Goal: Transaction & Acquisition: Purchase product/service

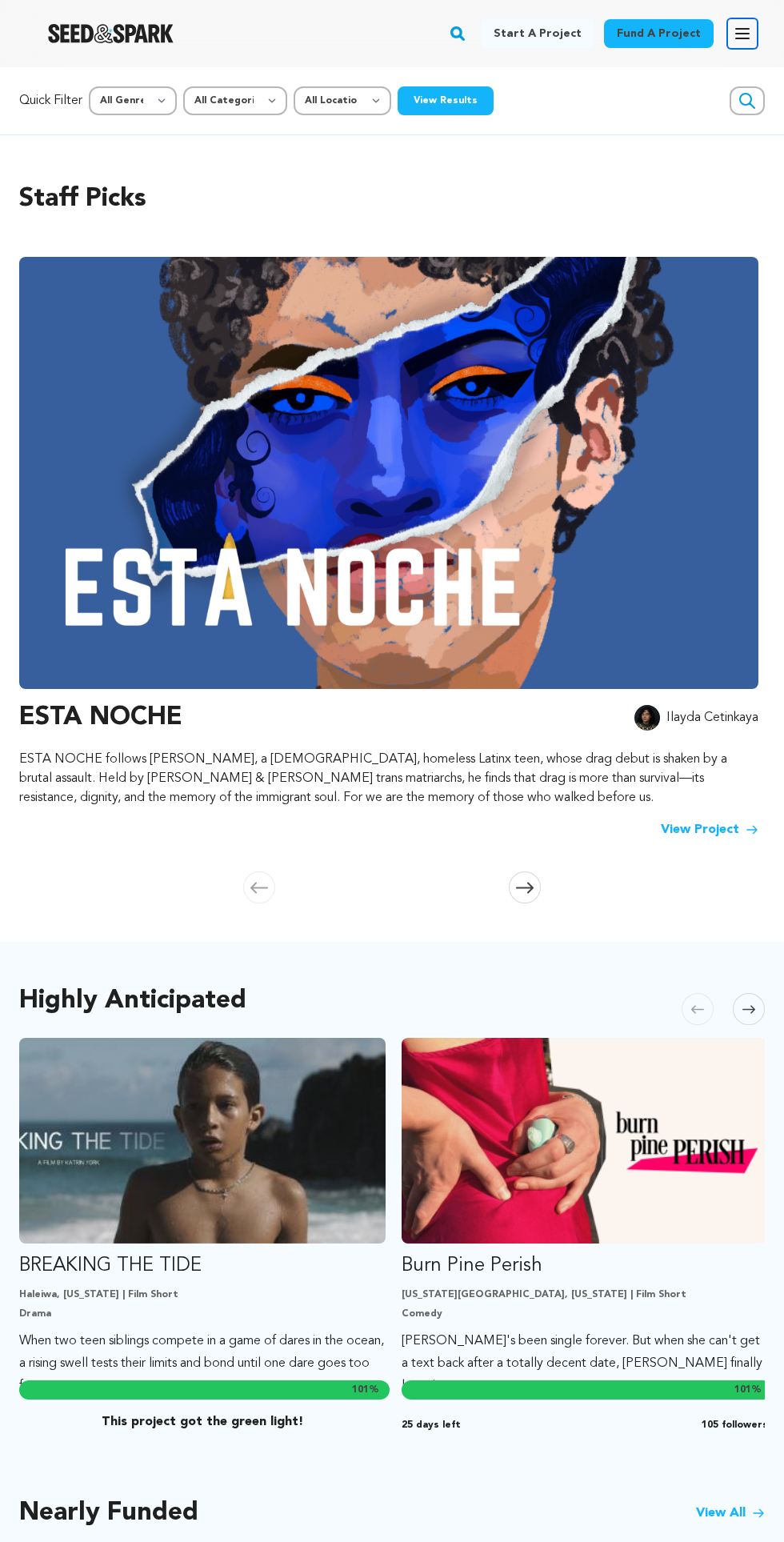
click at [750, 27] on icon "button" at bounding box center [742, 34] width 19 height 19
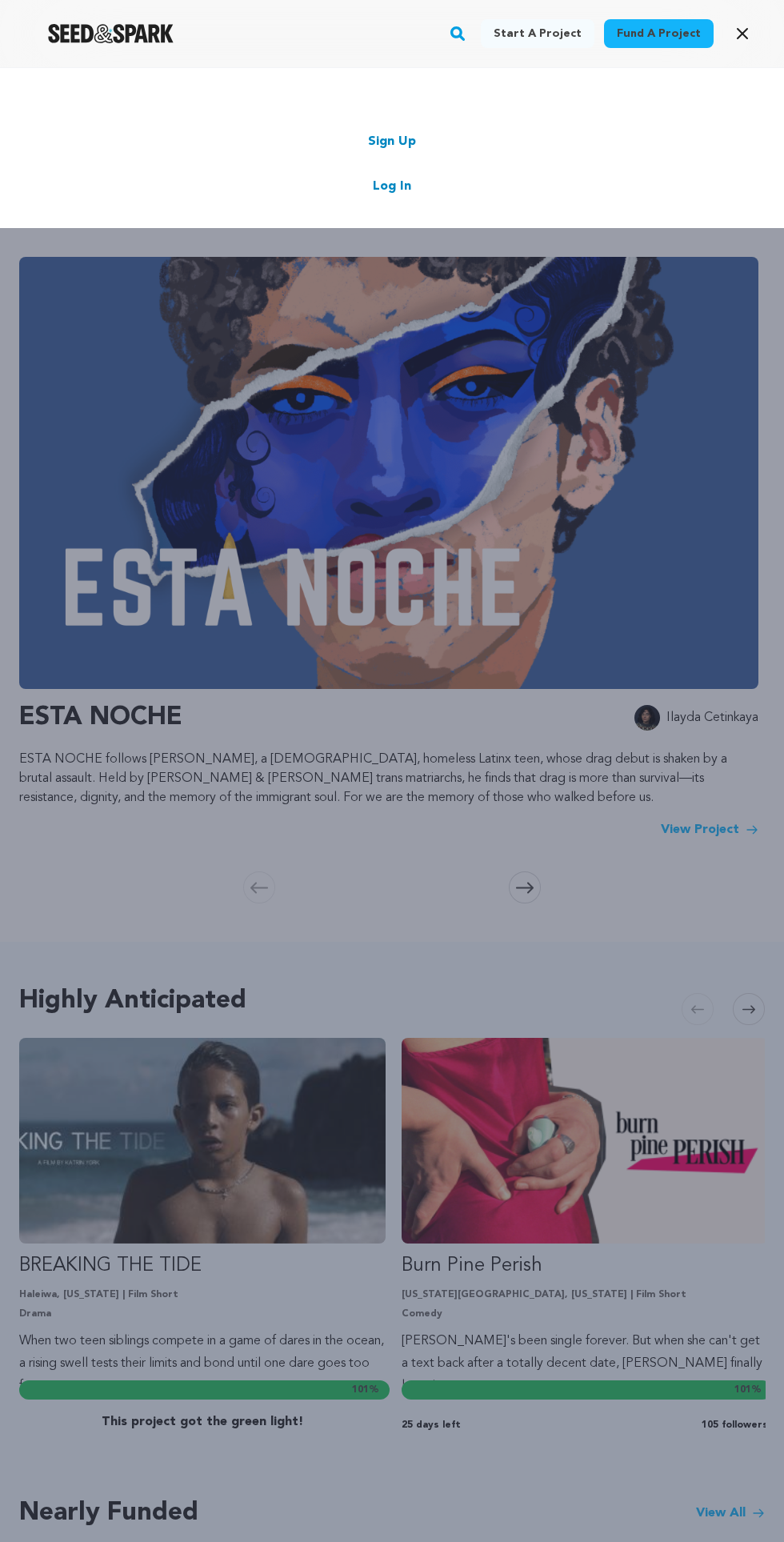
click at [404, 186] on link "Log In" at bounding box center [392, 186] width 39 height 19
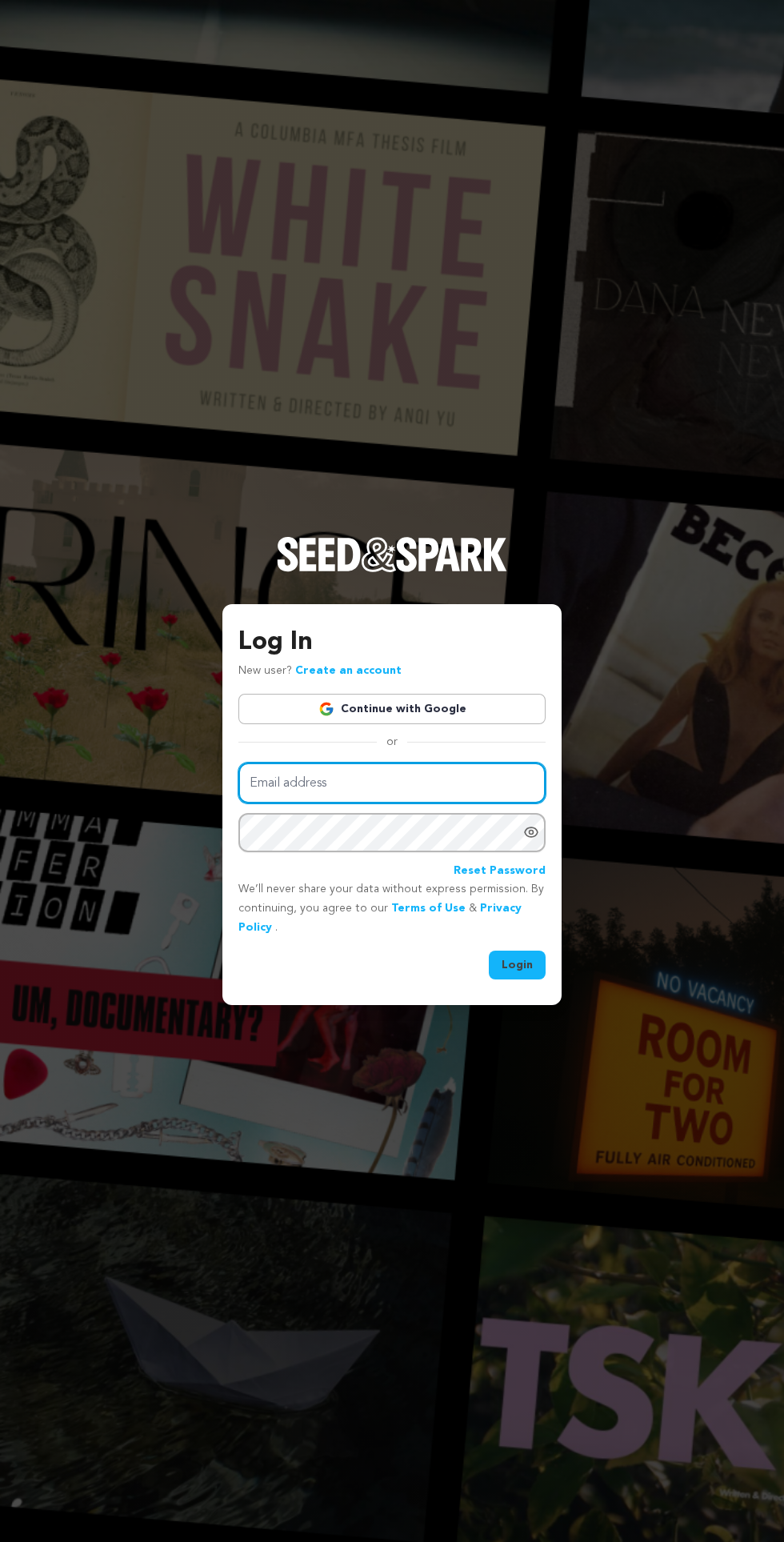
click at [421, 803] on input "Email address" at bounding box center [392, 782] width 307 height 41
type input "mohammedjamiu104@gmail.com"
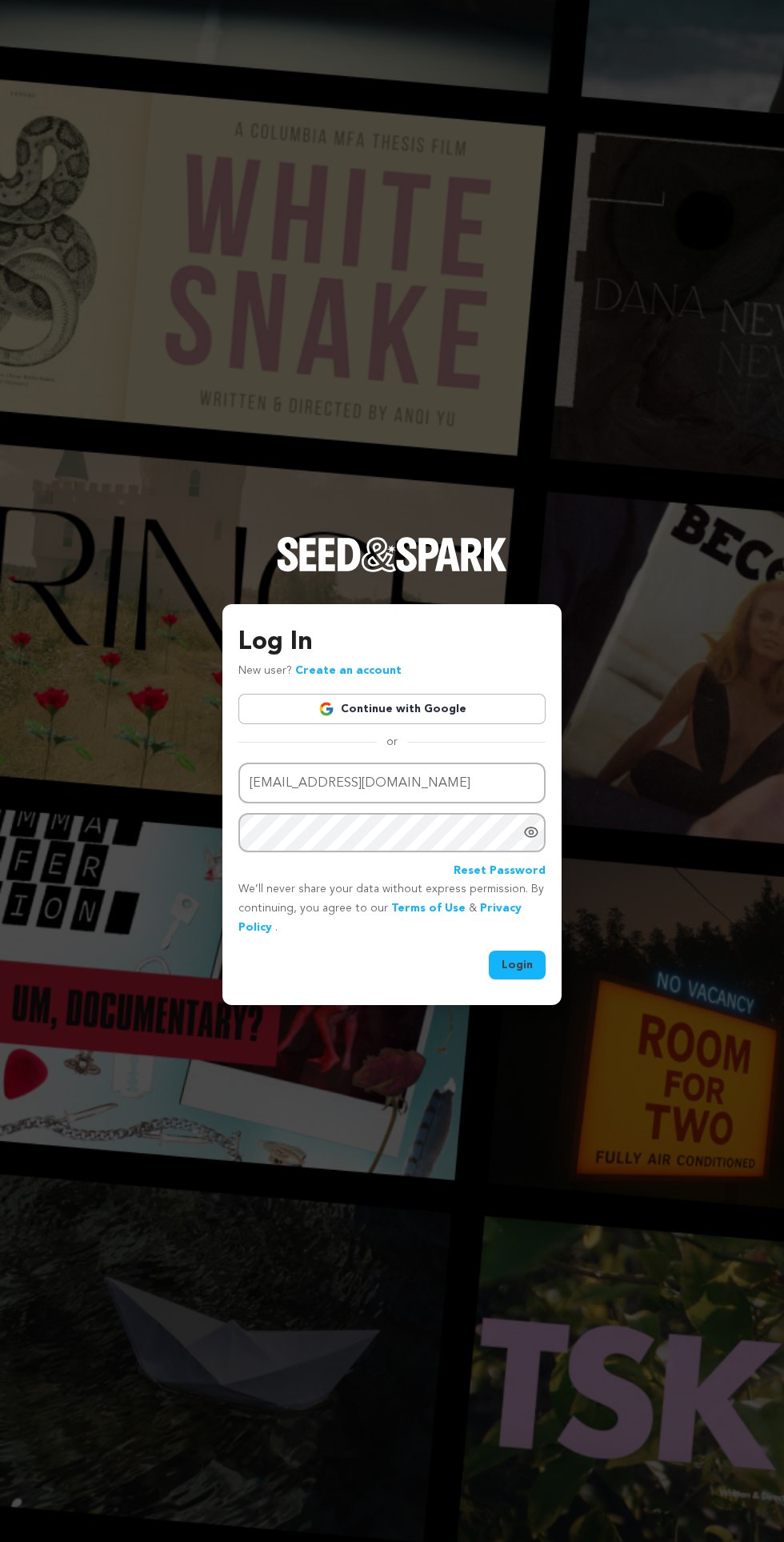
click at [489, 951] on button "Login" at bounding box center [517, 965] width 57 height 29
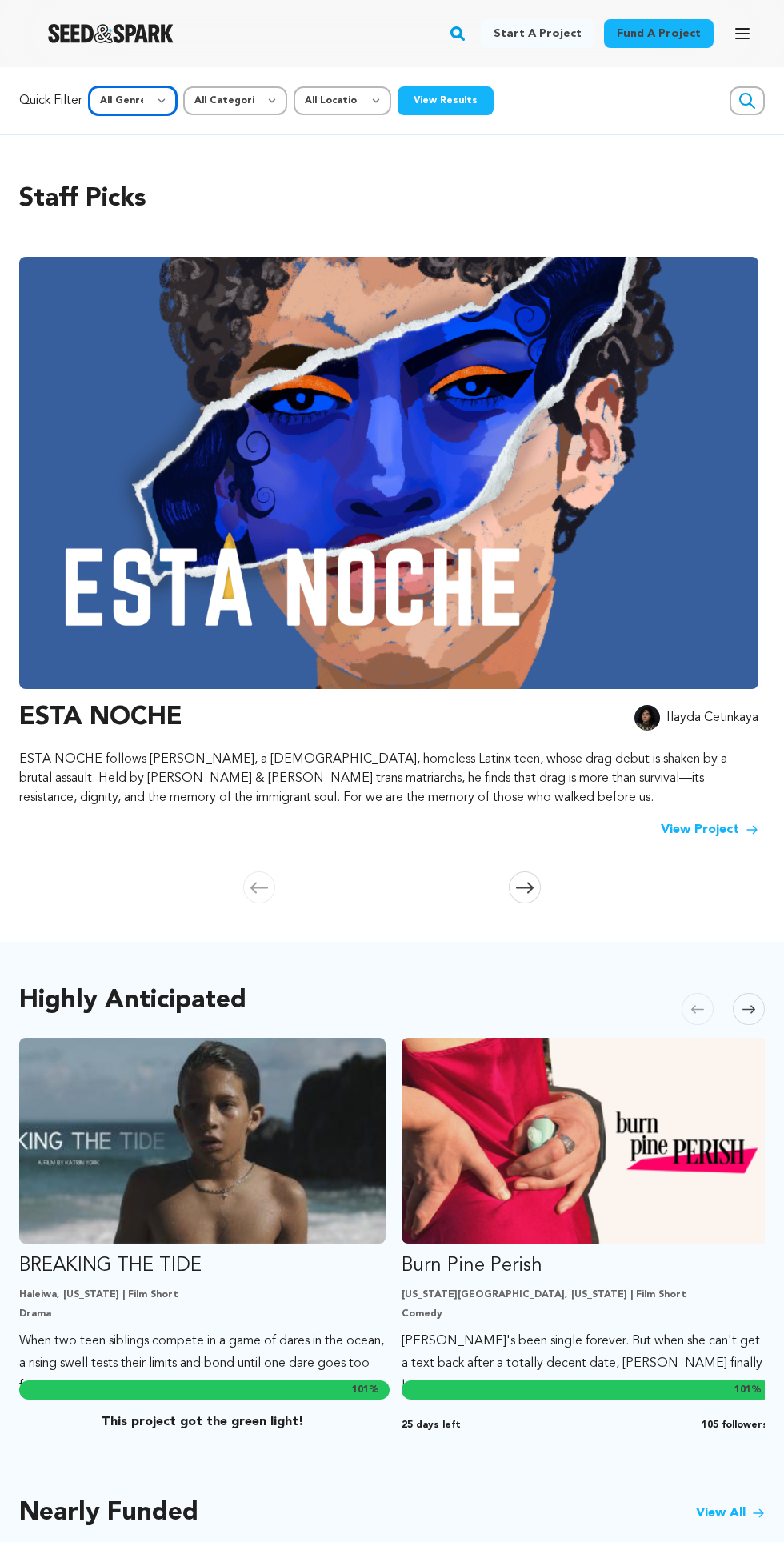
click at [106, 106] on select "All Genre Action Adventure Afrobeat Alternative Ambient Animation Bebop Big Ban…" at bounding box center [132, 101] width 88 height 29
select select "11312"
click at [91, 86] on select "All Genre Action Adventure Afrobeat Alternative Ambient Animation Bebop Big Ban…" at bounding box center [132, 101] width 88 height 29
click at [454, 91] on button "View Results" at bounding box center [445, 101] width 96 height 29
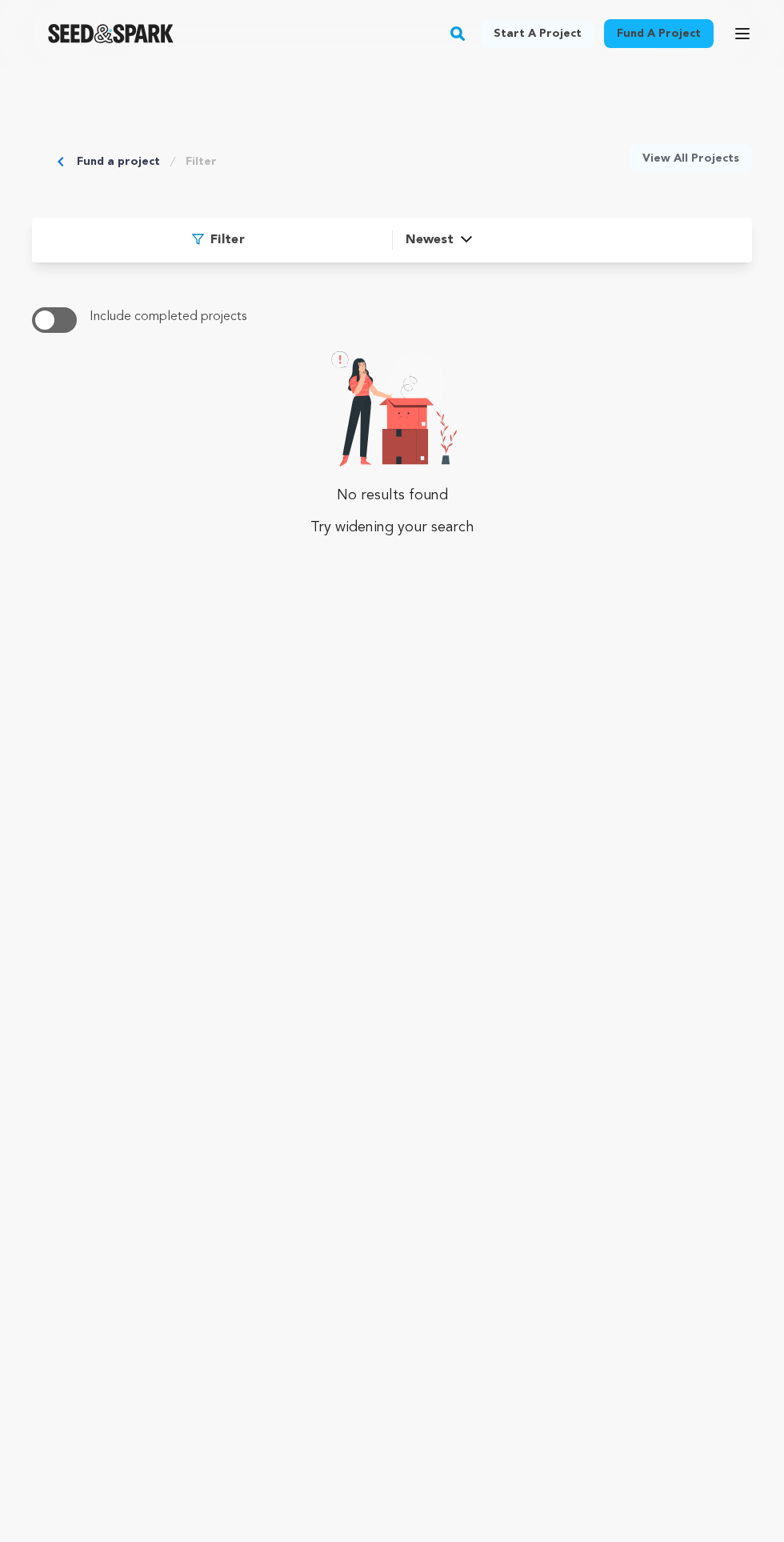
click at [657, 34] on link "Fund a project" at bounding box center [659, 34] width 110 height 29
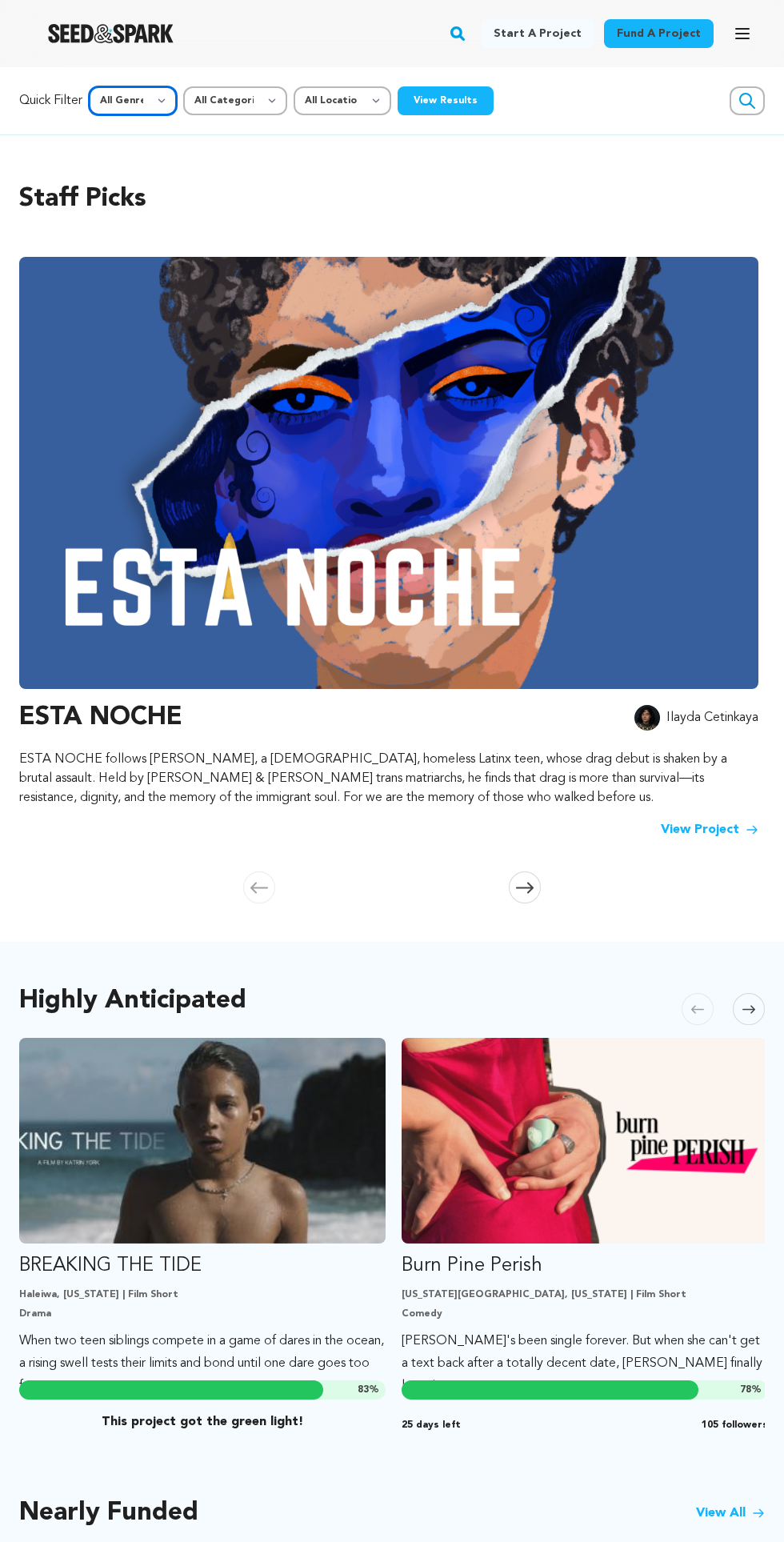
click at [151, 100] on select "All Genre Action Adventure Afrobeat Alternative Ambient Animation Bebop Big Ban…" at bounding box center [132, 101] width 88 height 29
click at [91, 86] on select "All Genre Action Adventure Afrobeat Alternative Ambient Animation Bebop Big Ban…" at bounding box center [132, 101] width 88 height 29
click at [464, 93] on button "View Results" at bounding box center [445, 101] width 96 height 29
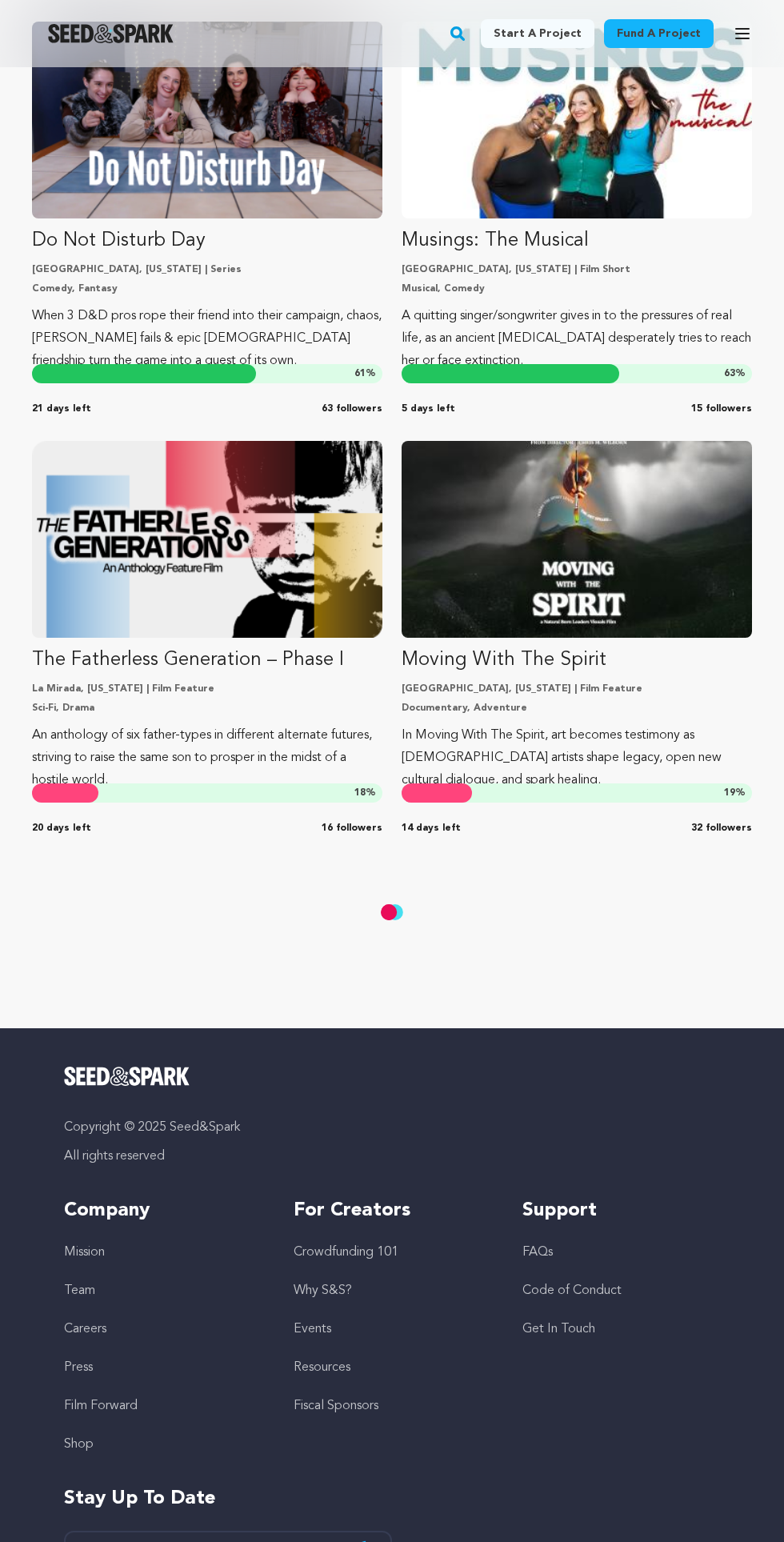
scroll to position [24883, 0]
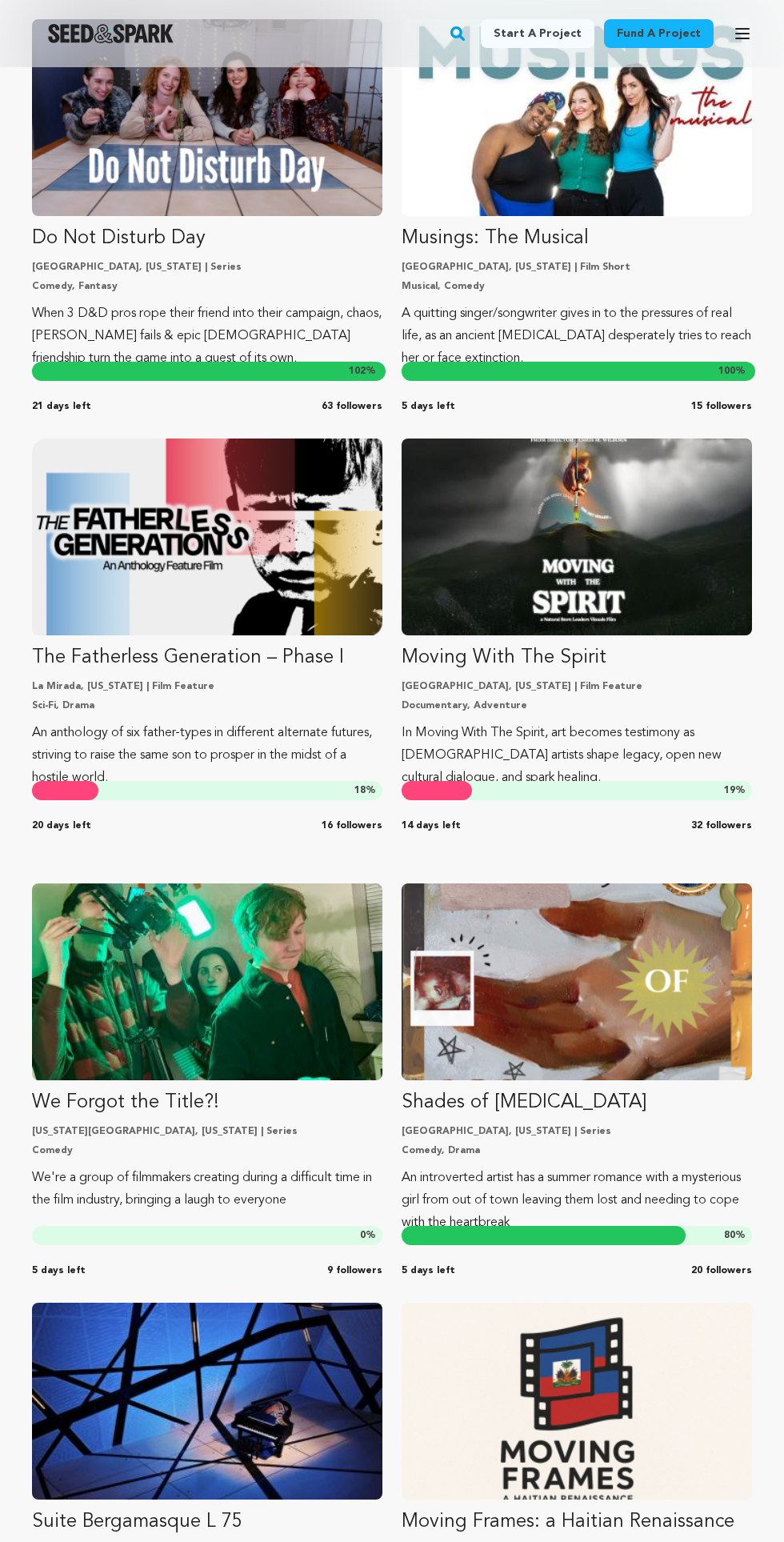
click at [687, 29] on link "Fund a project" at bounding box center [659, 34] width 110 height 29
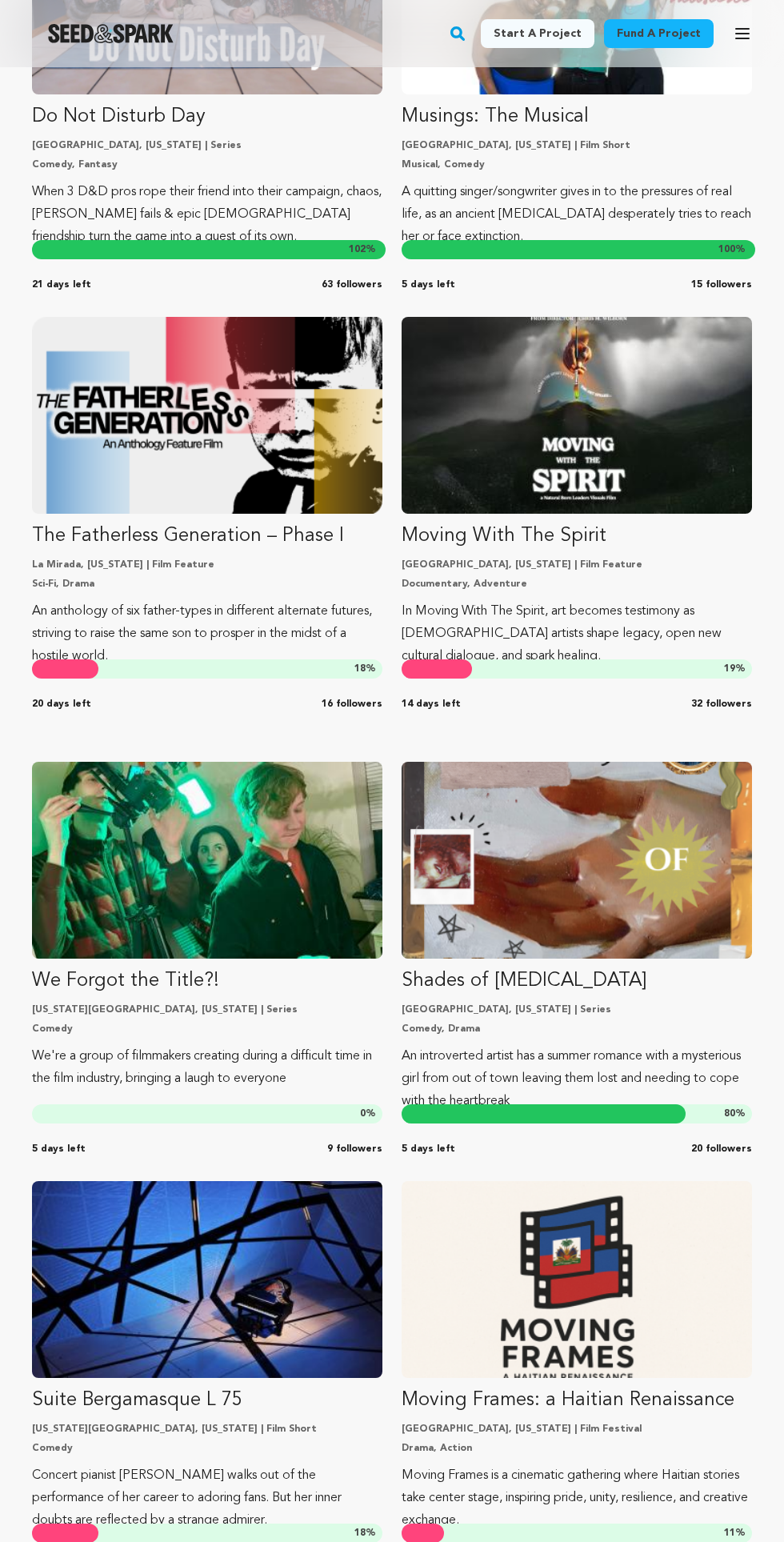
scroll to position [25006, 0]
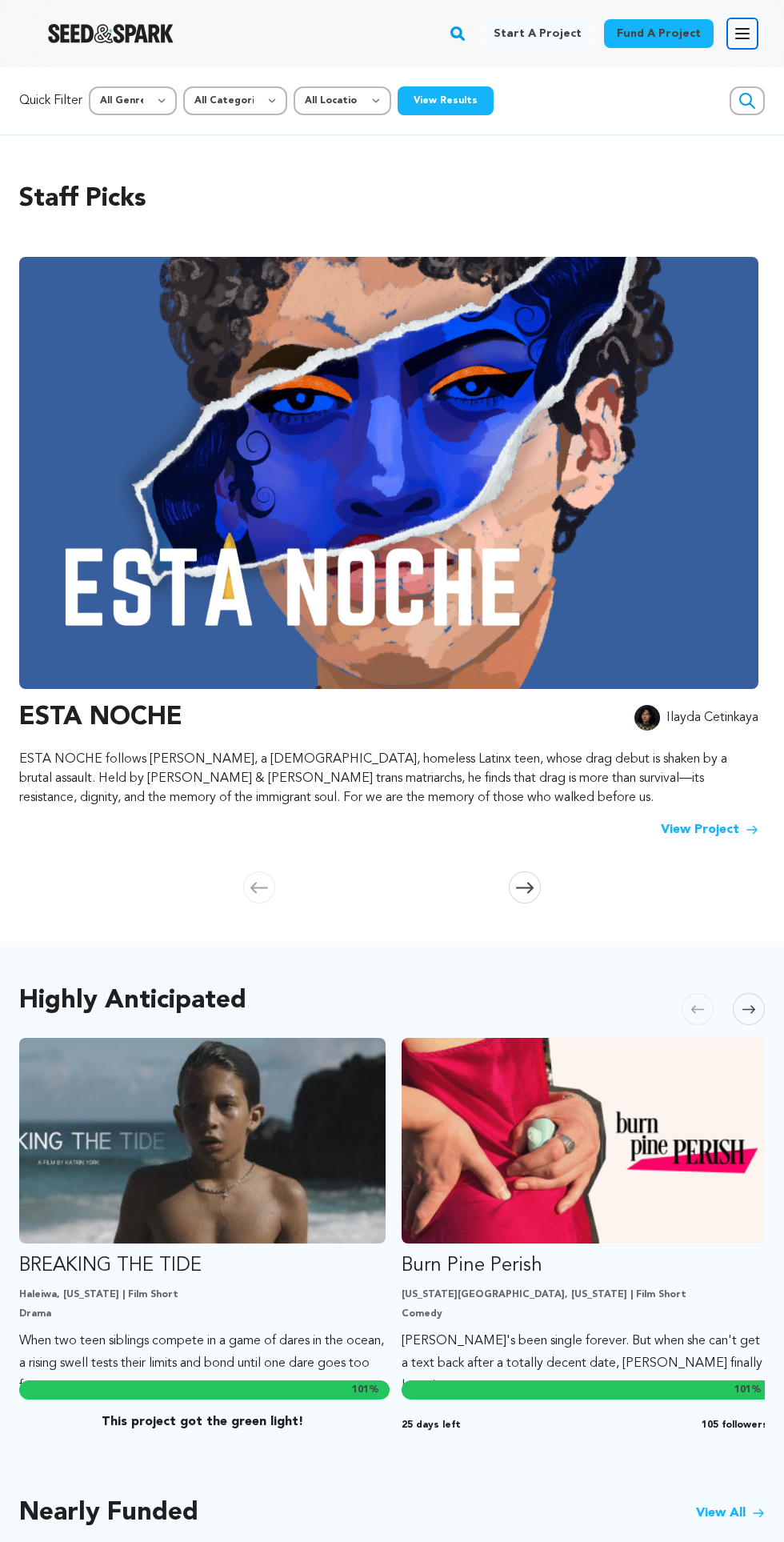
click at [743, 34] on icon "button" at bounding box center [742, 33] width 13 height 9
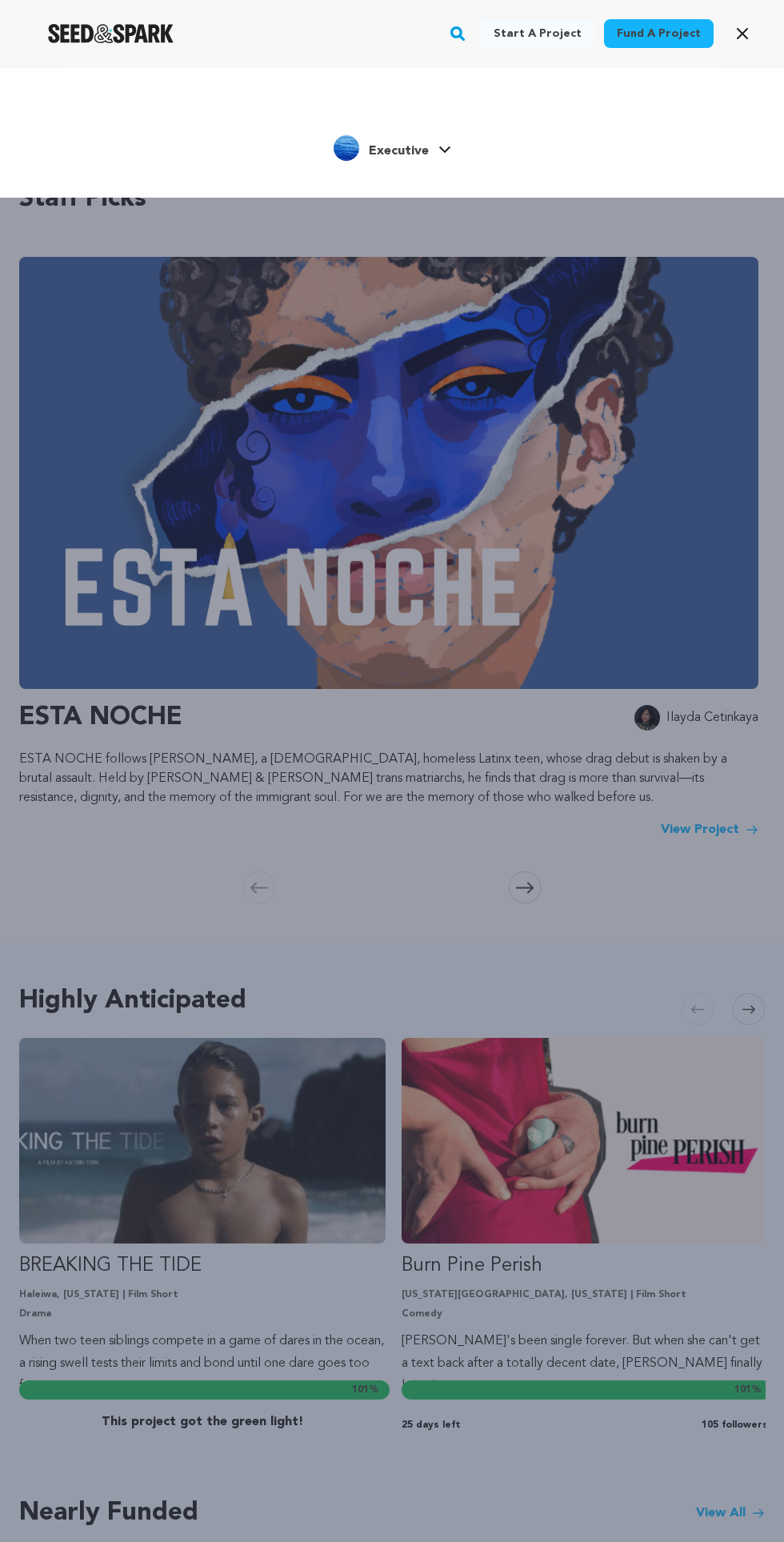
click at [535, 394] on div "Start a project Fund a project Executive" at bounding box center [392, 838] width 784 height 1542
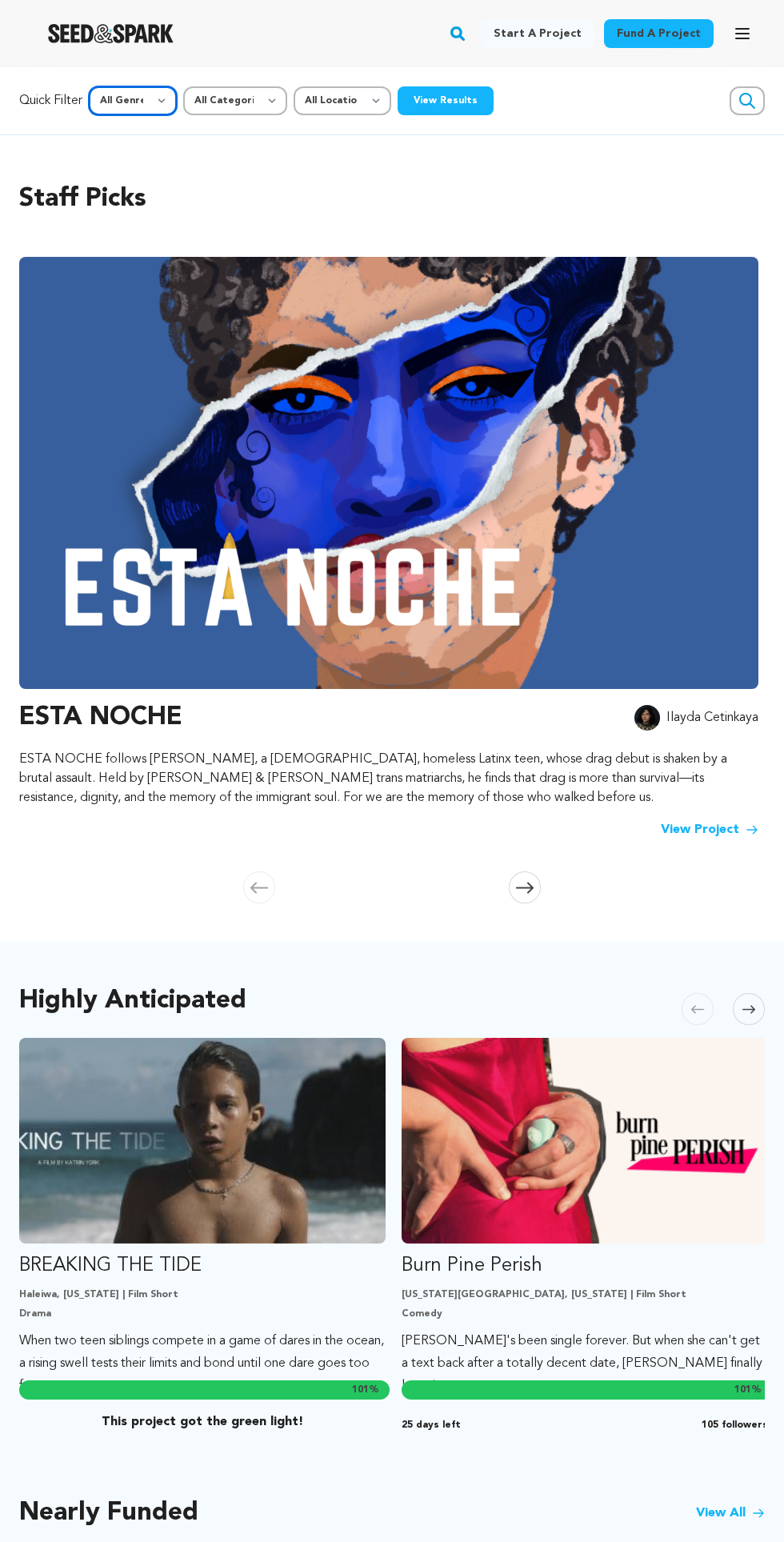
click at [125, 101] on select "All Genre Action Adventure Afrobeat Alternative Ambient Animation Bebop Big Ban…" at bounding box center [132, 101] width 88 height 29
select select "11313"
click at [91, 86] on select "All Genre Action Adventure Afrobeat Alternative Ambient Animation Bebop Big Ban…" at bounding box center [132, 101] width 88 height 29
click at [378, 96] on select "All Location Everywhere [GEOGRAPHIC_DATA] [GEOGRAPHIC_DATA]" at bounding box center [342, 101] width 97 height 29
click at [240, 94] on select "All Categories Film Feature Film Short Series Music Video Comics Artist Residen…" at bounding box center [236, 101] width 104 height 29
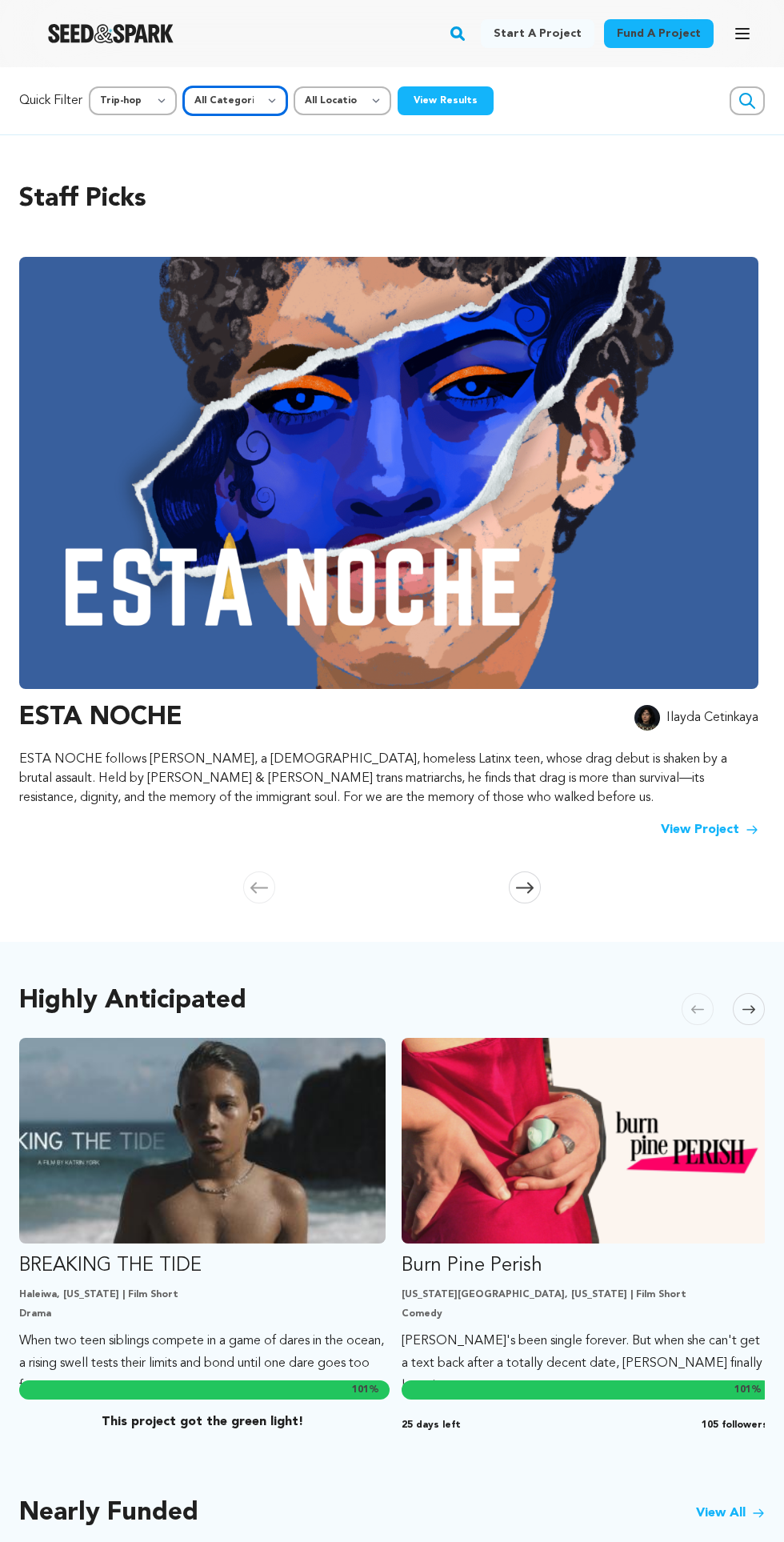
select select "382"
click at [185, 86] on select "All Categories Film Feature Film Short Series Music Video Comics Artist Residen…" at bounding box center [236, 101] width 104 height 29
